Goal: Transaction & Acquisition: Purchase product/service

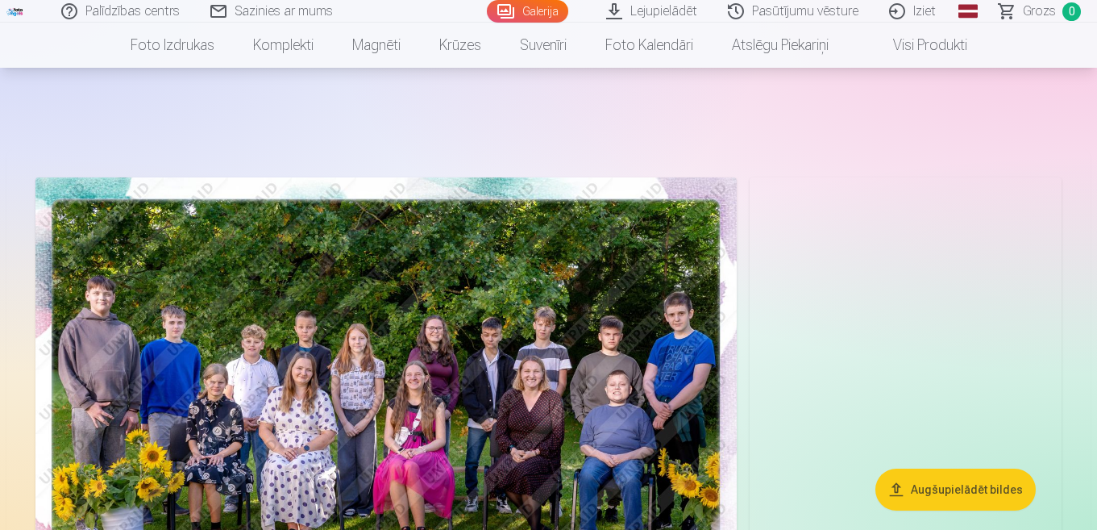
scroll to position [161, 0]
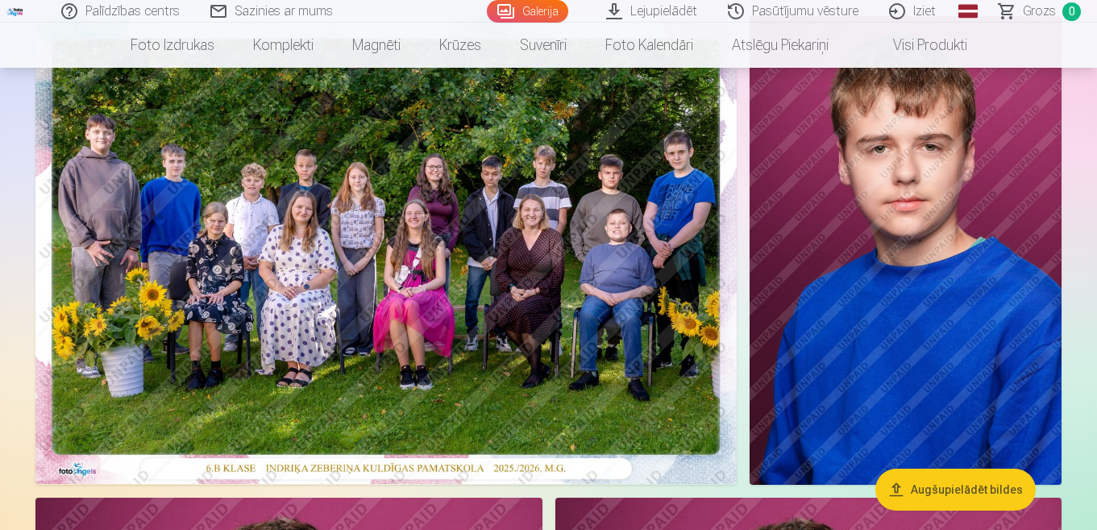
click at [459, 299] on img at bounding box center [386, 250] width 702 height 468
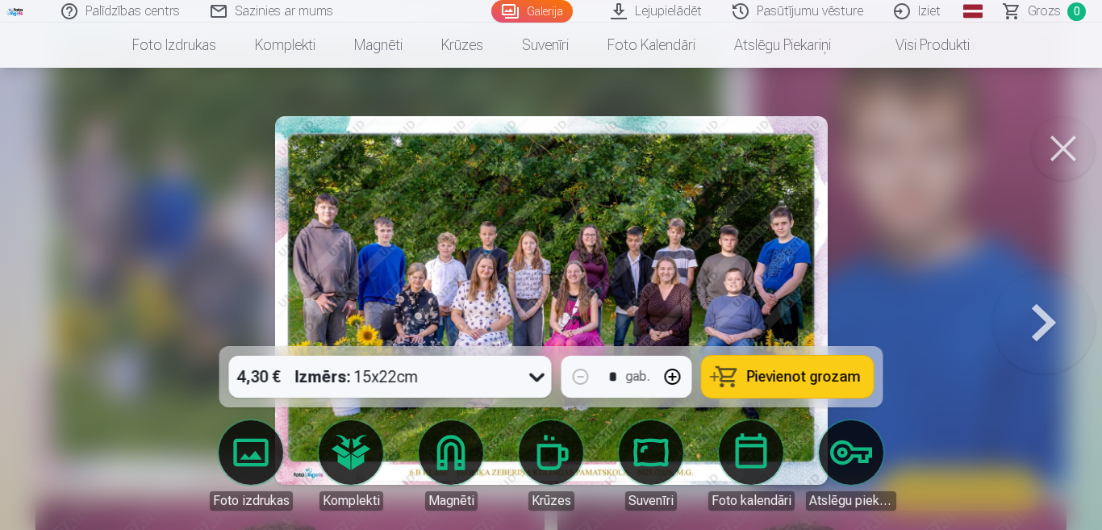
click at [535, 376] on icon at bounding box center [537, 377] width 26 height 26
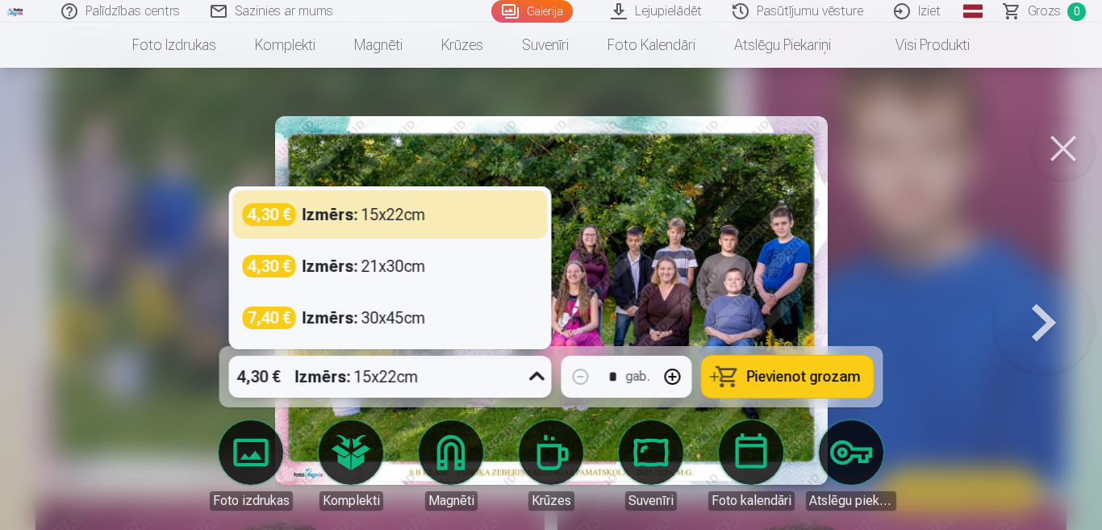
click at [535, 376] on icon at bounding box center [536, 376] width 15 height 9
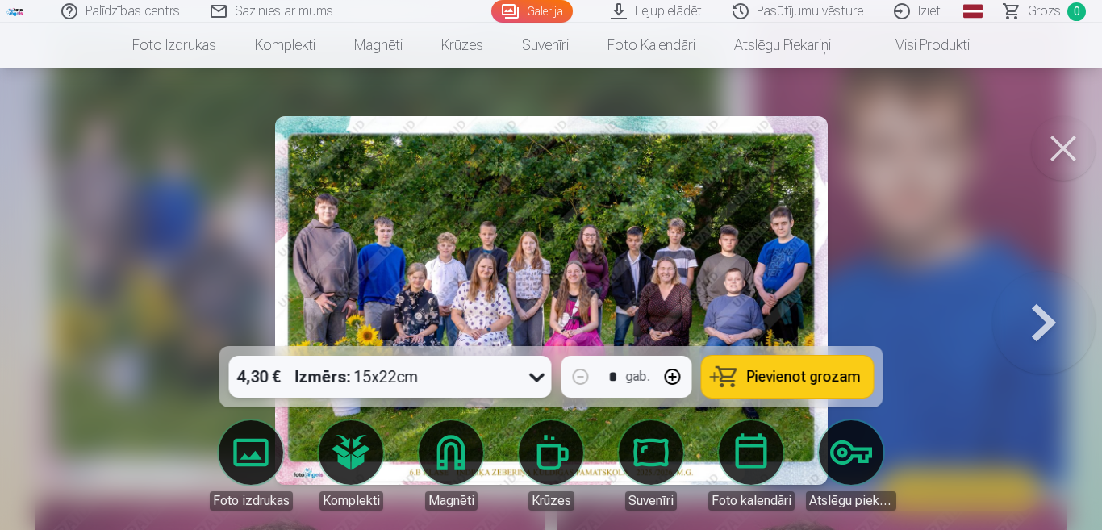
click at [811, 389] on button "Pievienot grozam" at bounding box center [788, 377] width 172 height 42
click at [1037, 155] on button at bounding box center [1063, 148] width 65 height 65
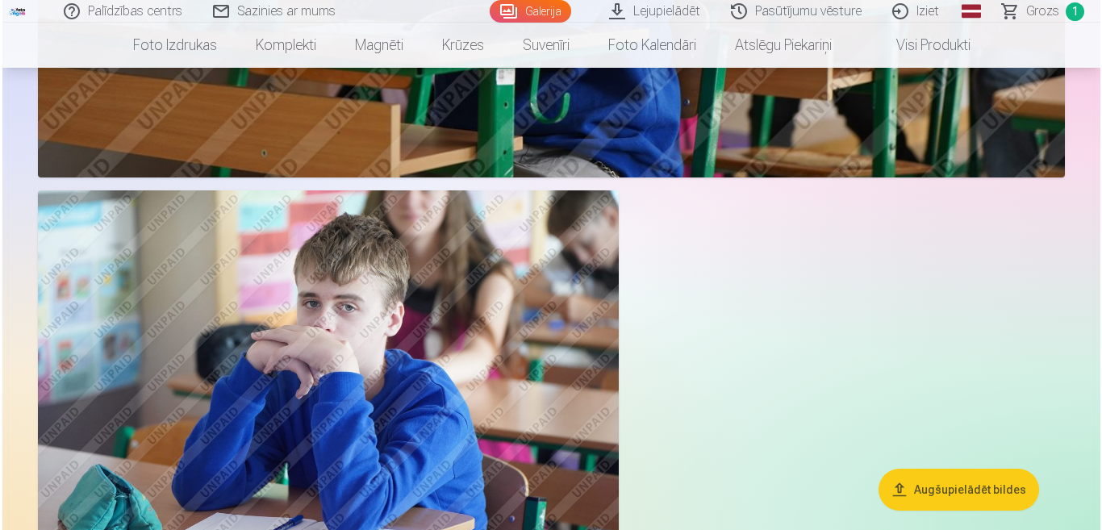
scroll to position [2661, 0]
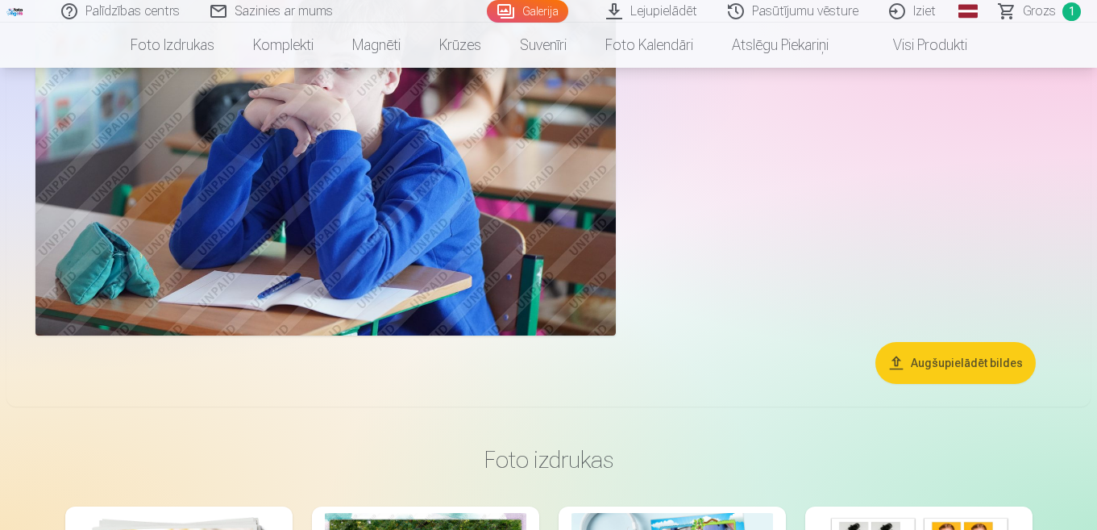
click at [364, 221] on img at bounding box center [325, 141] width 581 height 387
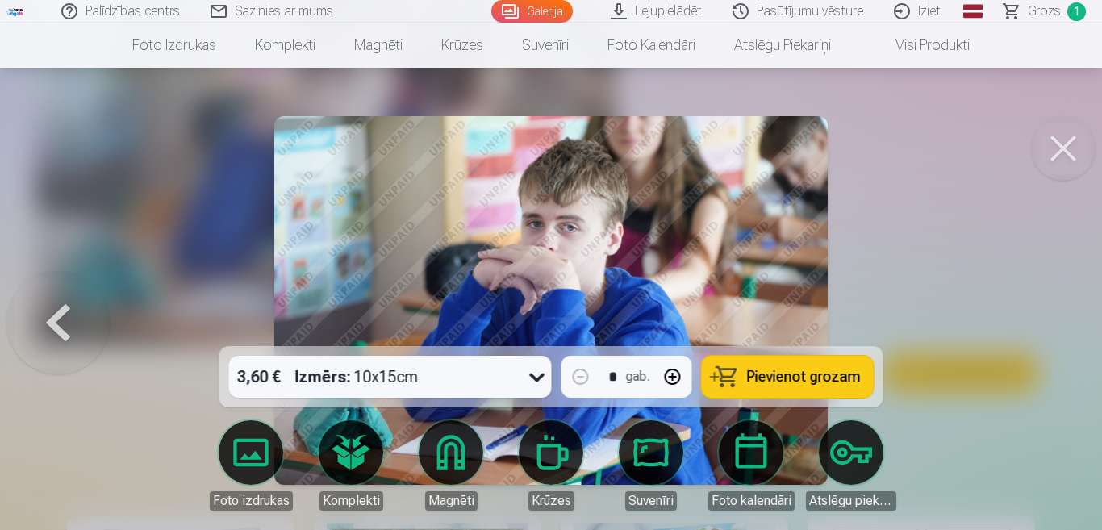
click at [823, 373] on span "Pievienot grozam" at bounding box center [804, 376] width 114 height 15
click at [1053, 148] on button at bounding box center [1063, 148] width 65 height 65
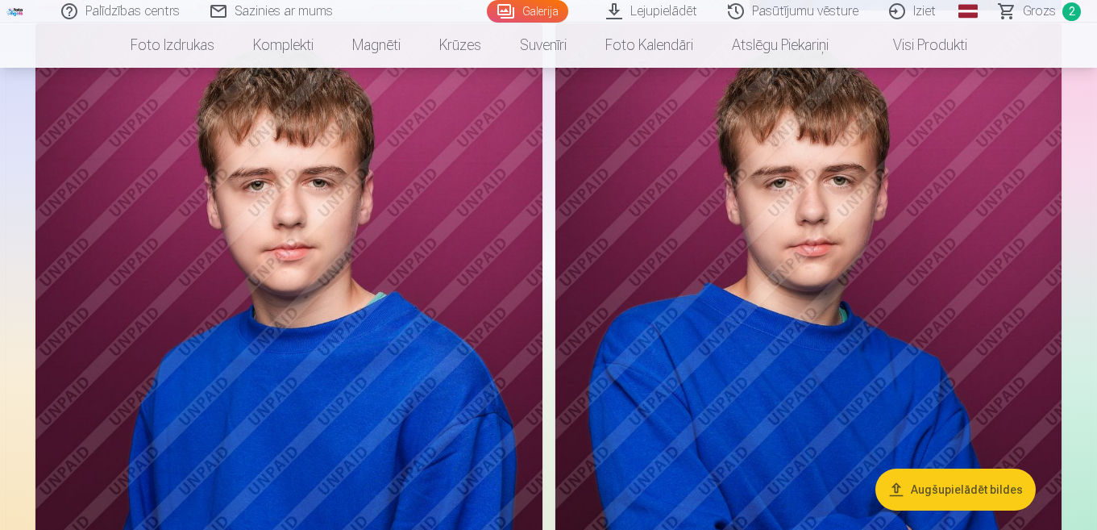
scroll to position [555, 0]
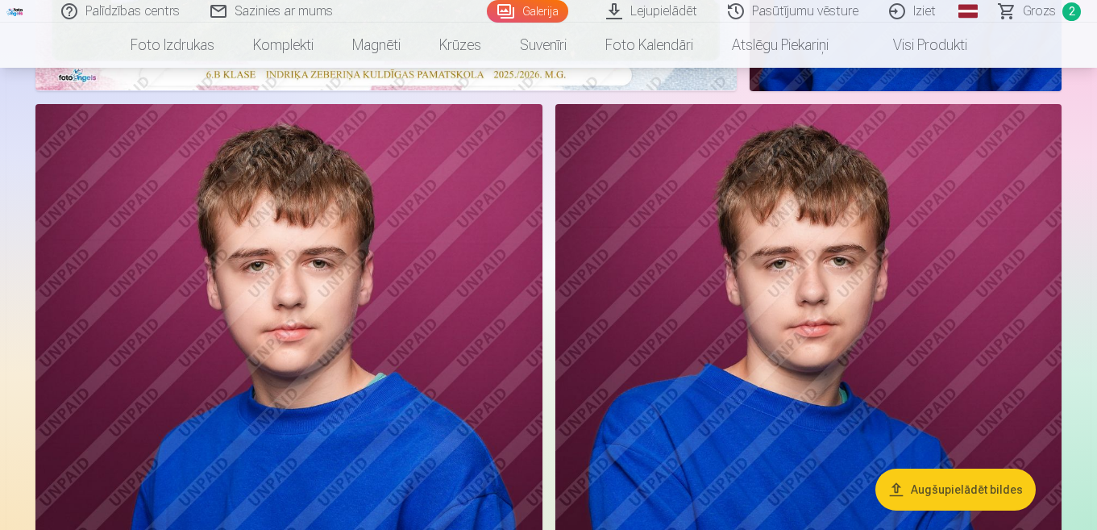
click at [914, 365] on img at bounding box center [809, 484] width 506 height 760
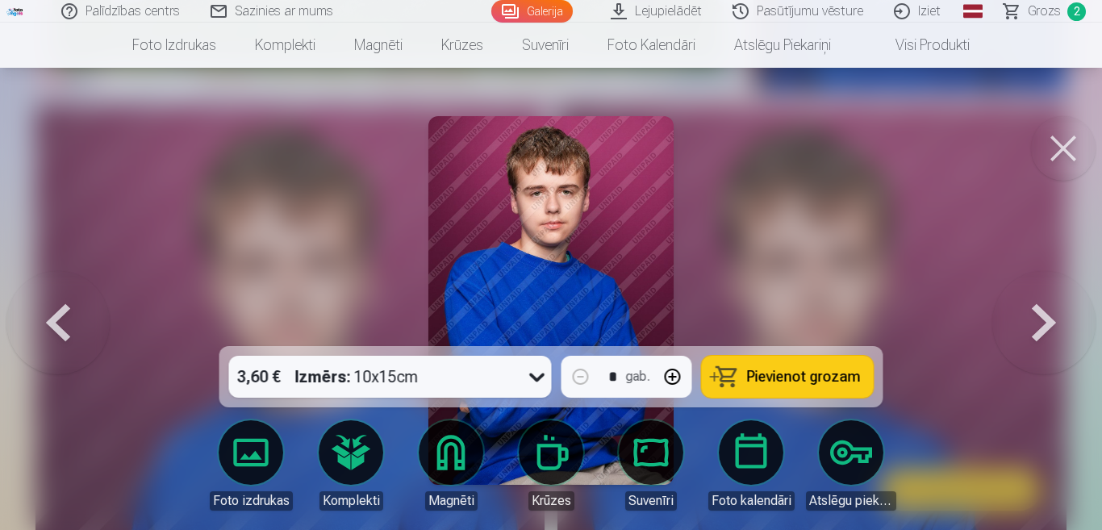
click at [783, 387] on button "Pievienot grozam" at bounding box center [788, 377] width 172 height 42
click at [1069, 144] on button at bounding box center [1063, 148] width 65 height 65
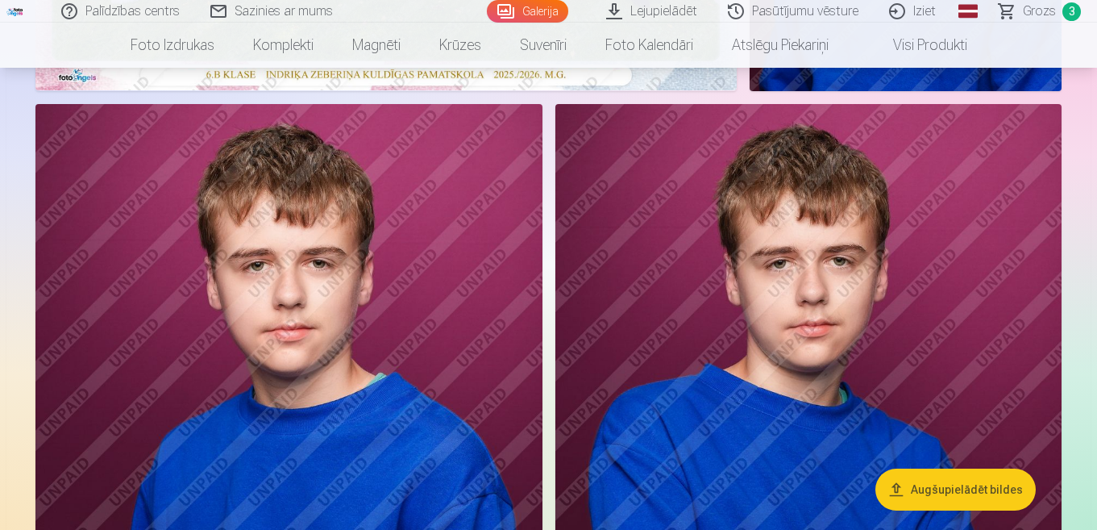
click at [1029, 14] on span "Grozs" at bounding box center [1039, 11] width 33 height 19
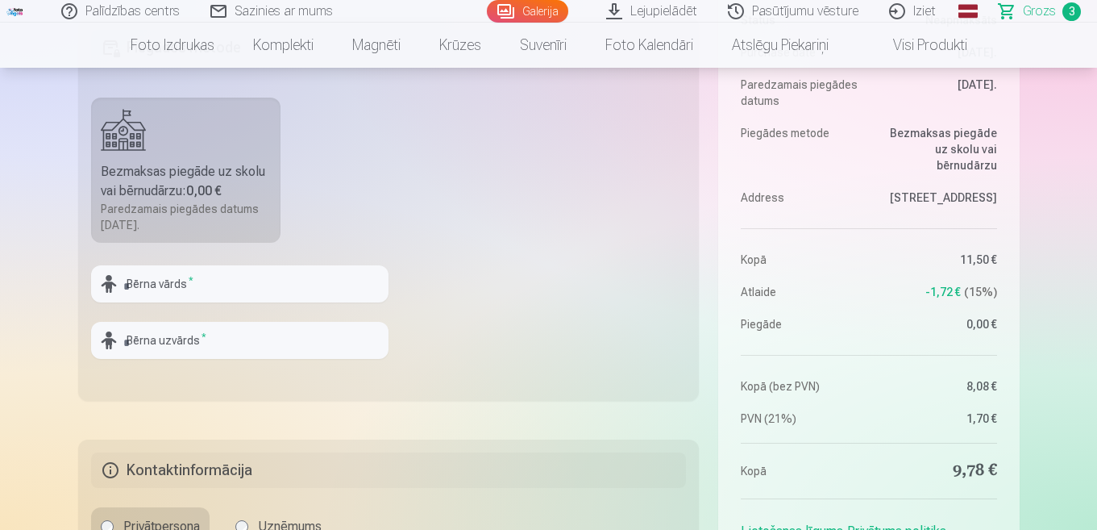
scroll to position [564, 0]
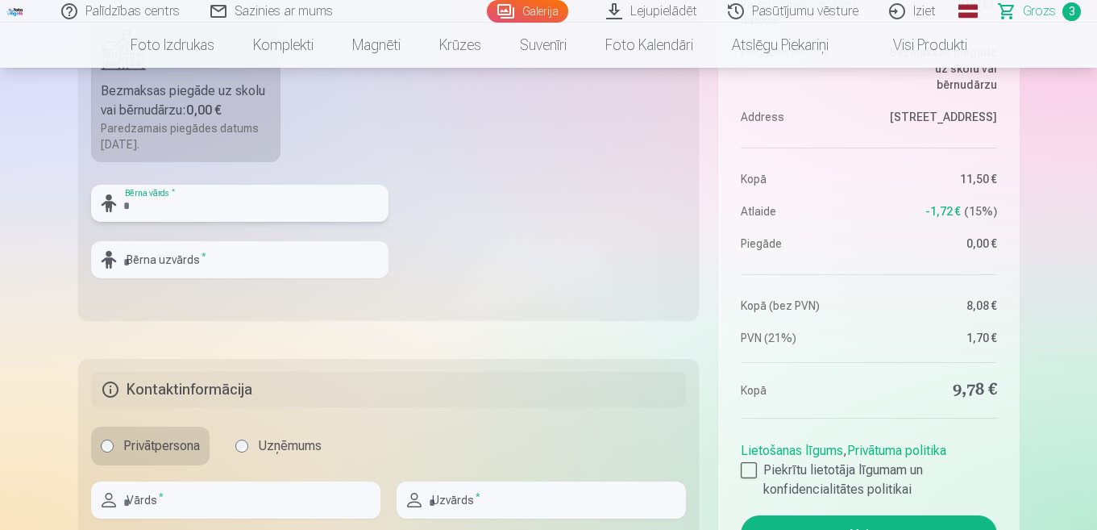
click at [243, 206] on input "text" at bounding box center [240, 203] width 298 height 37
click at [506, 214] on fieldset "Piegādes metode Bezmaksas piegāde uz skolu vai bērnudārzu : 0,00 € Paredzamais …" at bounding box center [389, 128] width 622 height 384
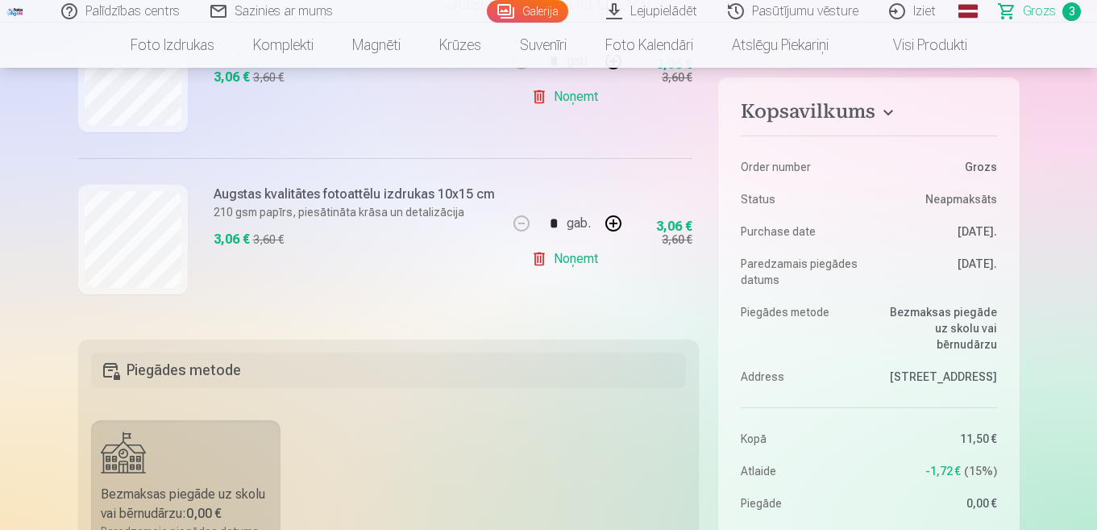
scroll to position [403, 0]
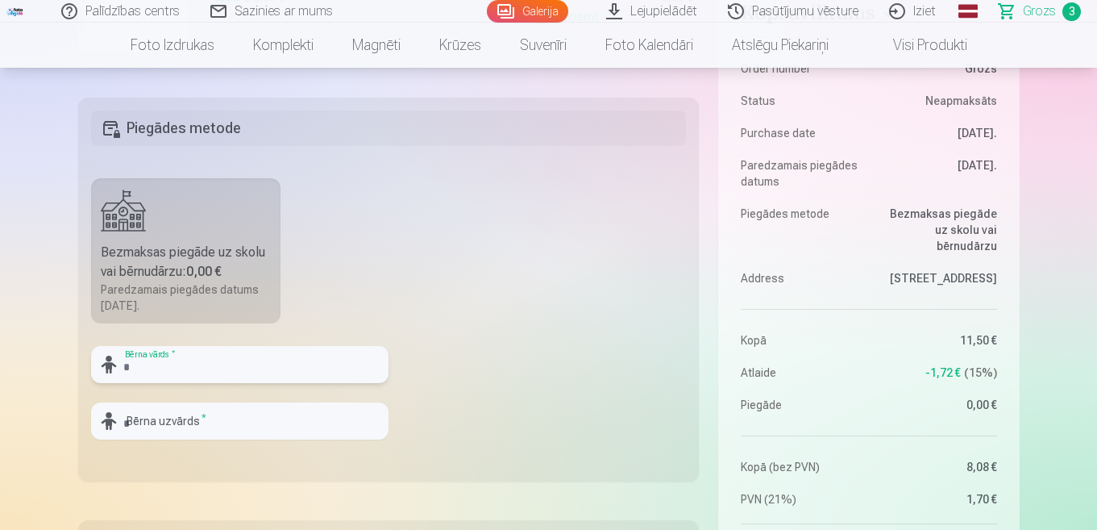
click at [176, 368] on input "text" at bounding box center [240, 364] width 298 height 37
type input "*******"
click at [227, 427] on input "text" at bounding box center [240, 420] width 298 height 37
type input "*********"
click at [464, 414] on fieldset "Piegādes metode Bezmaksas piegāde uz skolu vai bērnudārzu : 0,00 € Paredzamais …" at bounding box center [389, 290] width 622 height 384
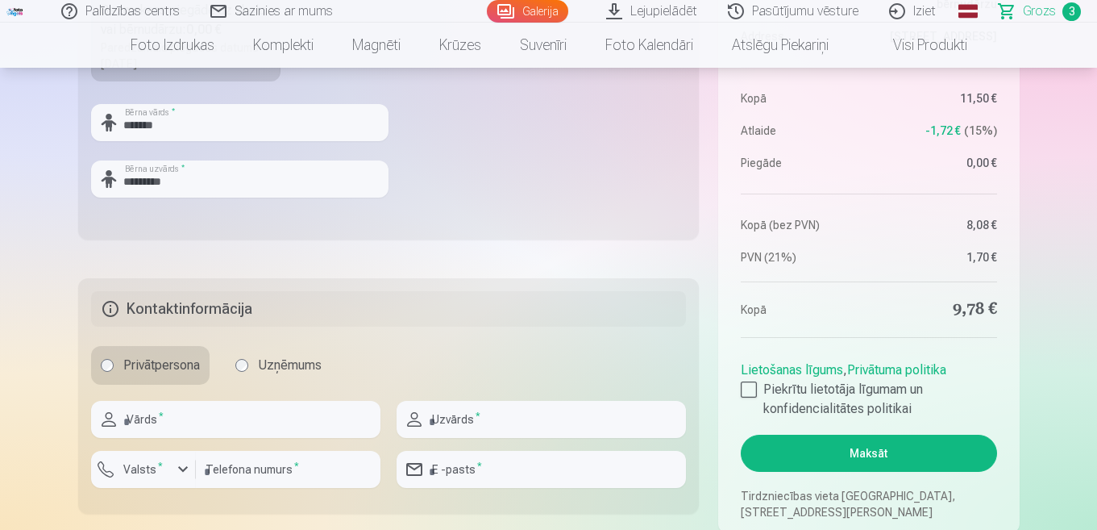
scroll to position [726, 0]
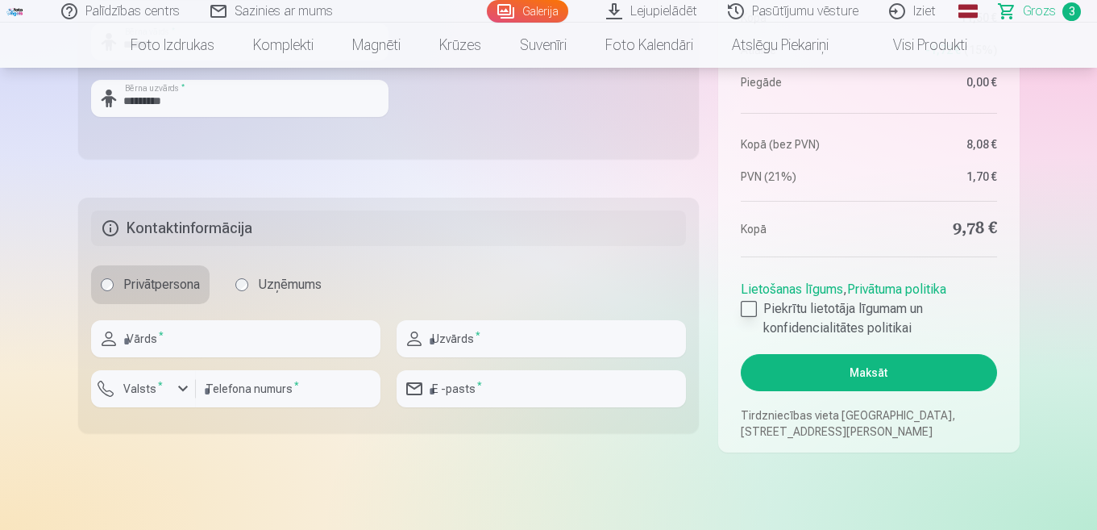
click at [750, 306] on div at bounding box center [749, 309] width 16 height 16
click at [842, 369] on button "Maksāt" at bounding box center [869, 372] width 256 height 37
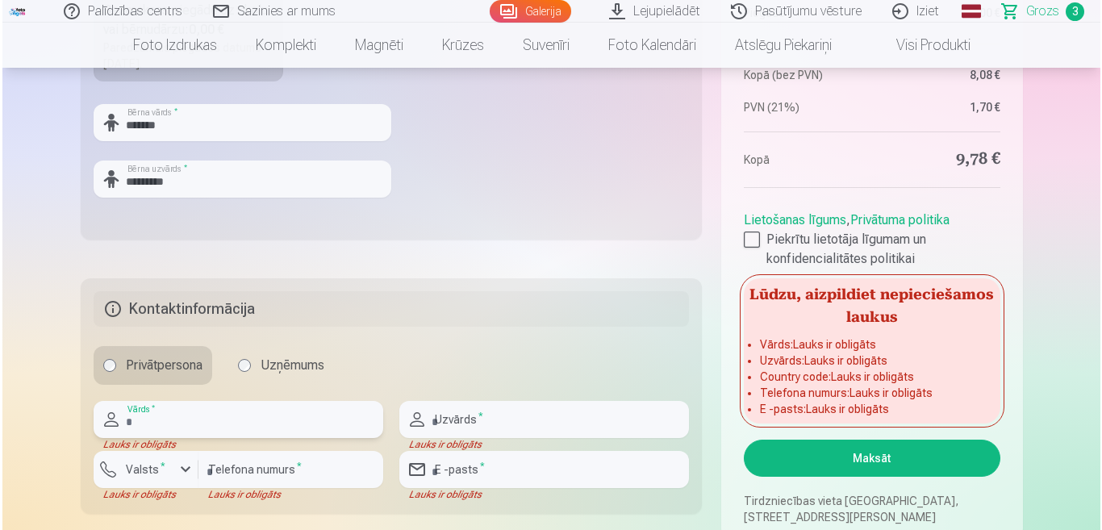
scroll to position [806, 0]
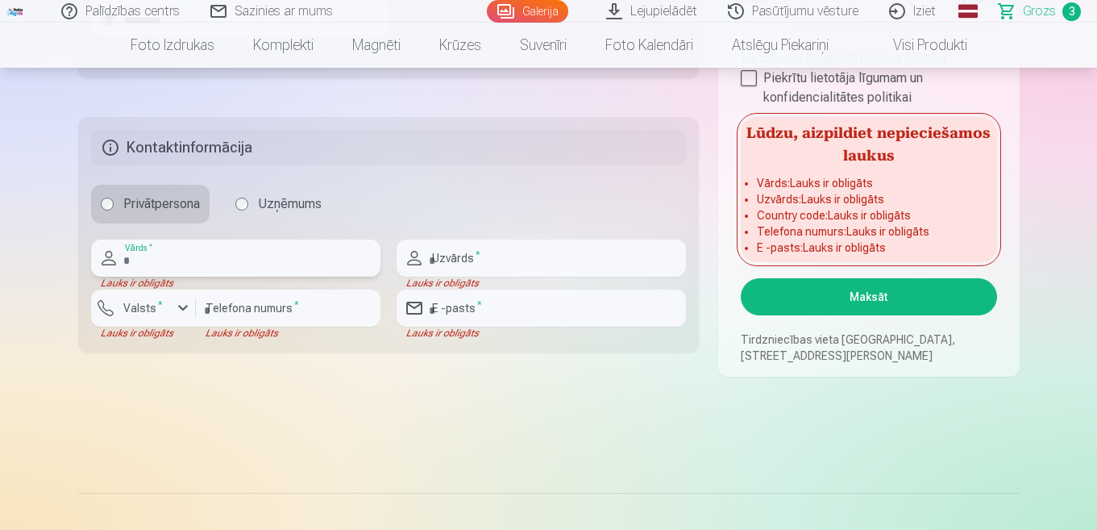
click at [194, 257] on input "text" at bounding box center [235, 257] width 289 height 37
type input "****"
type input "*****"
type input "********"
type input "**********"
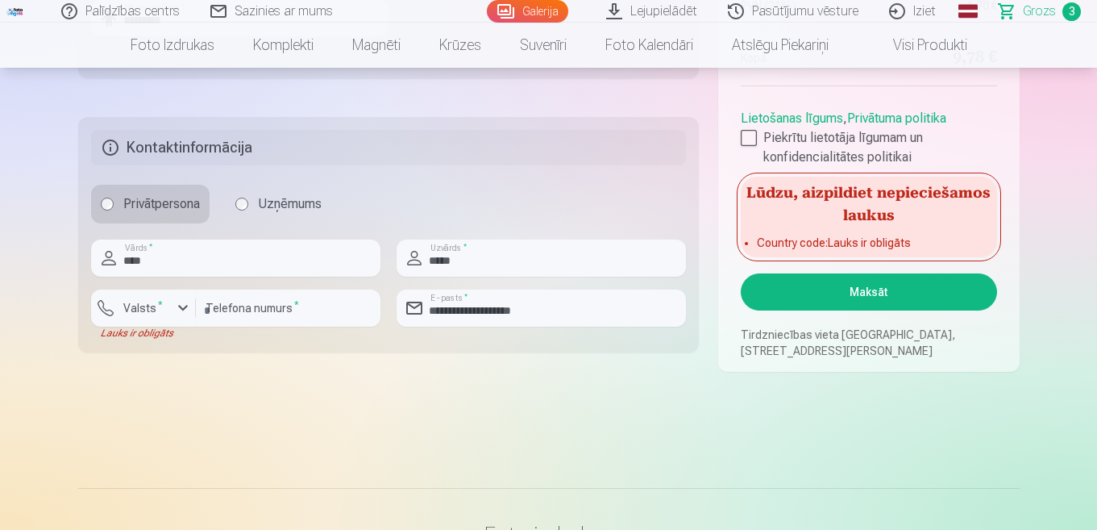
click at [866, 302] on button "Maksāt" at bounding box center [869, 291] width 256 height 37
click at [851, 294] on button "Maksāt" at bounding box center [869, 291] width 256 height 37
click at [163, 316] on div "button" at bounding box center [147, 310] width 48 height 16
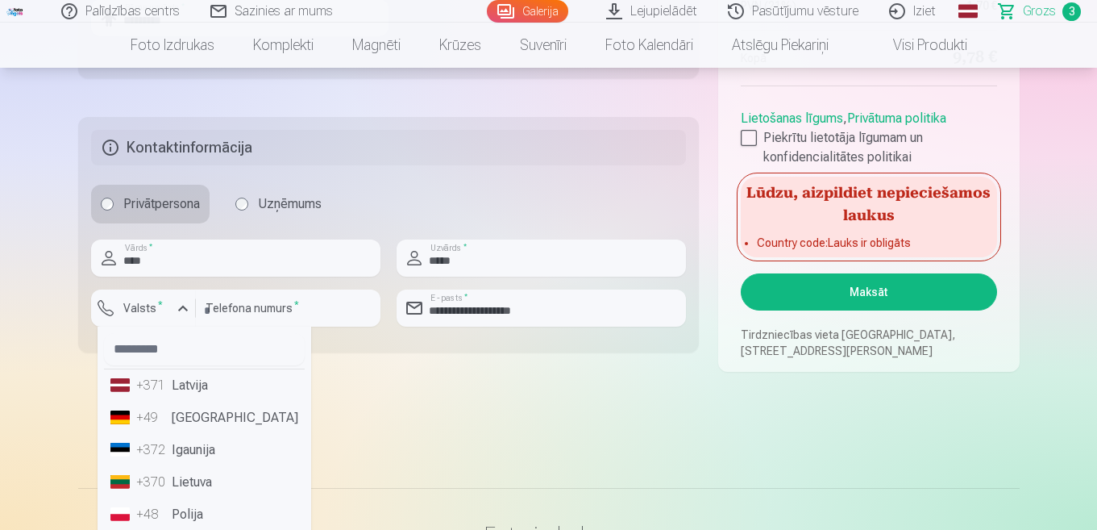
click at [173, 385] on li "+371 Latvija" at bounding box center [204, 385] width 201 height 32
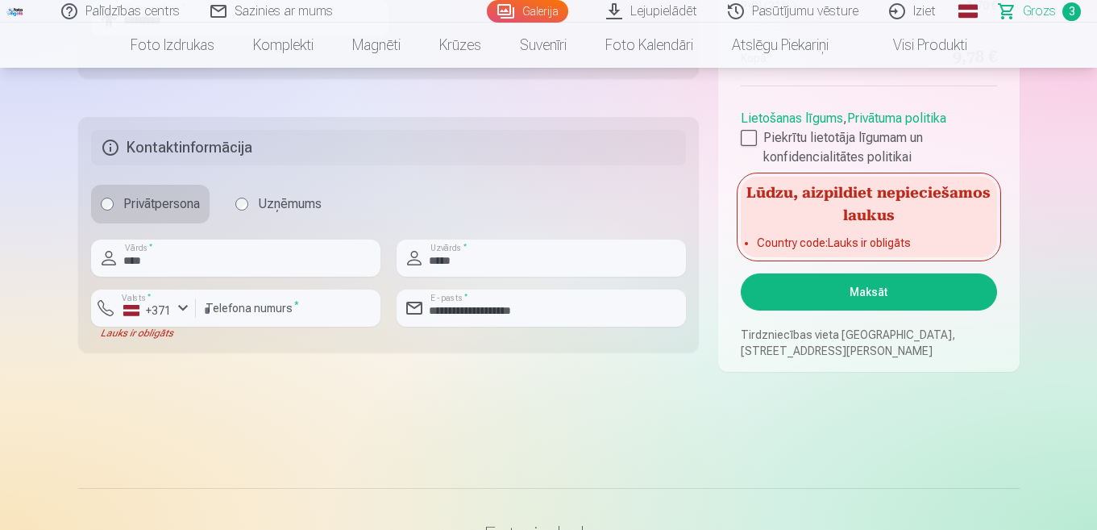
click at [898, 291] on button "Maksāt" at bounding box center [869, 291] width 256 height 37
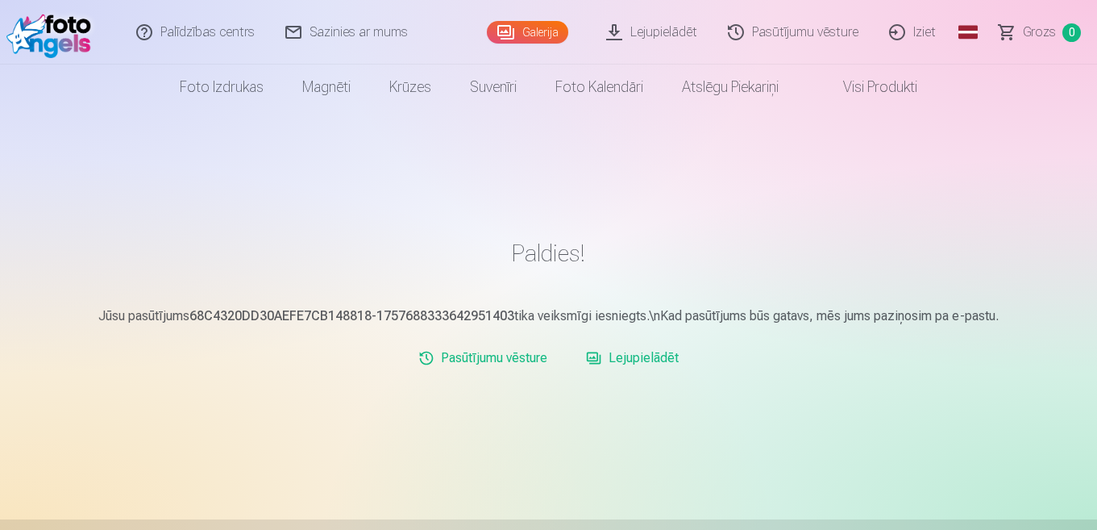
click at [926, 31] on link "Iziet" at bounding box center [913, 32] width 77 height 65
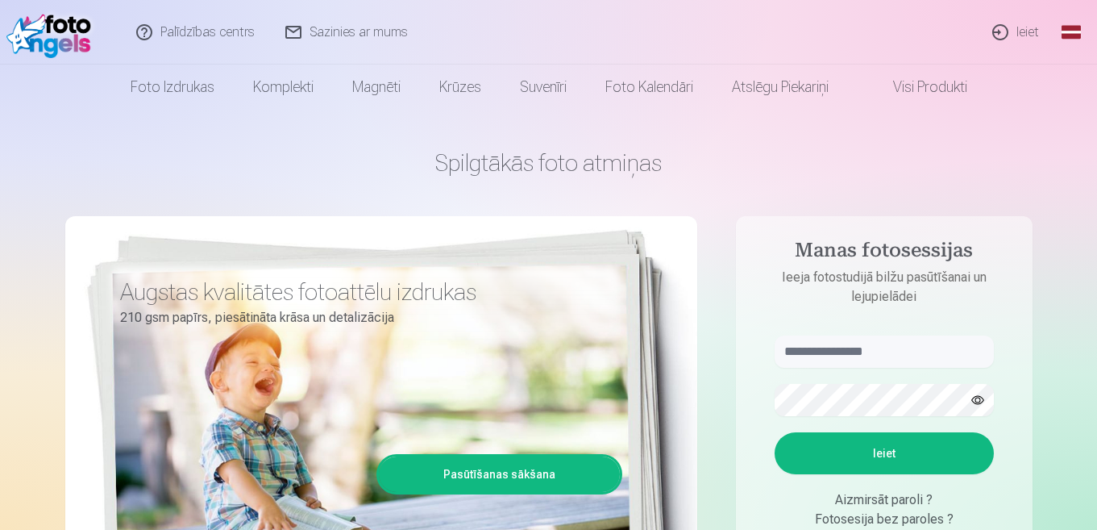
click at [1024, 34] on link "Ieiet" at bounding box center [1016, 32] width 77 height 65
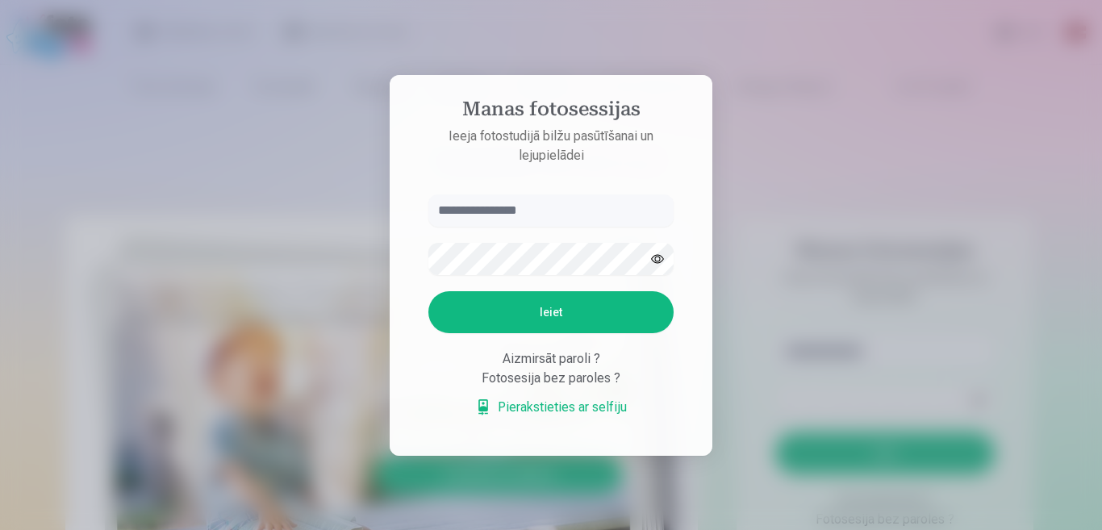
click at [539, 215] on input "text" at bounding box center [550, 210] width 245 height 32
type input "**********"
click at [535, 321] on button "Ieiet" at bounding box center [550, 312] width 245 height 42
